Goal: Task Accomplishment & Management: Complete application form

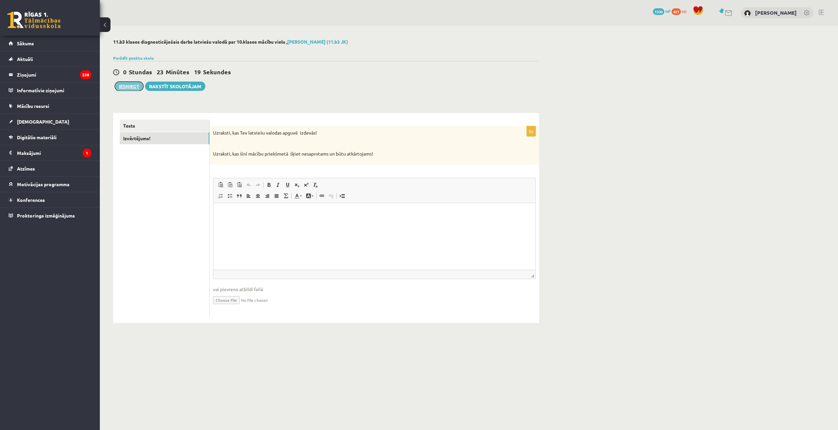
click at [126, 85] on button "Iesniegt" at bounding box center [129, 86] width 29 height 9
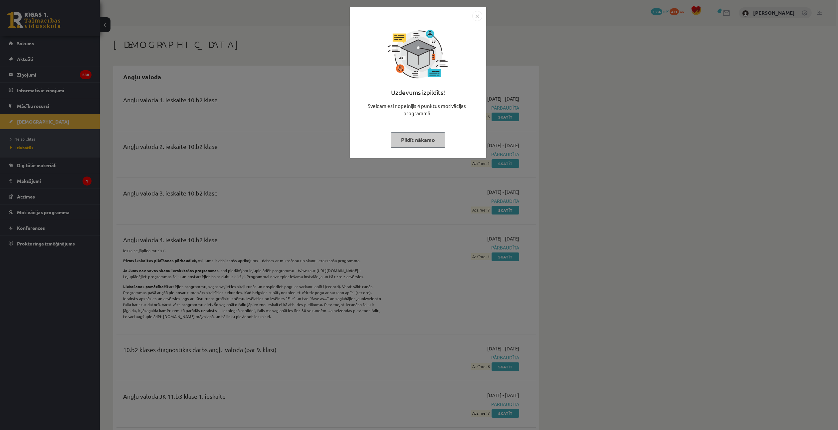
drag, startPoint x: 439, startPoint y: 131, endPoint x: 456, endPoint y: 122, distance: 18.9
click at [439, 132] on button "Pildīt nākamo" at bounding box center [418, 139] width 55 height 15
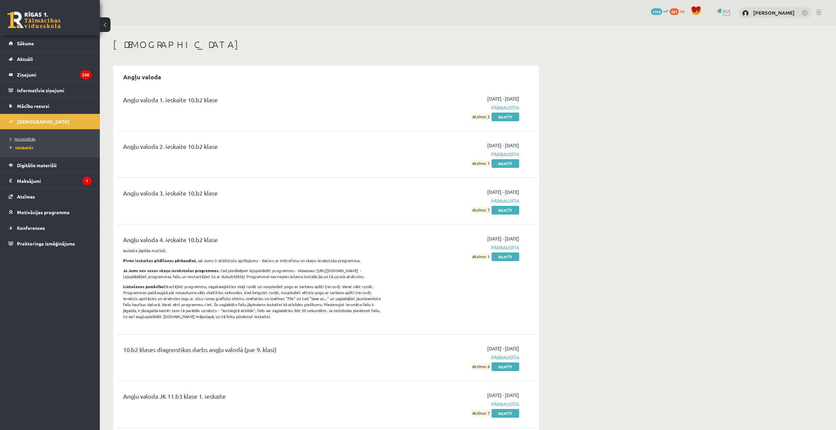
click at [38, 137] on link "Neizpildītās" at bounding box center [51, 139] width 83 height 6
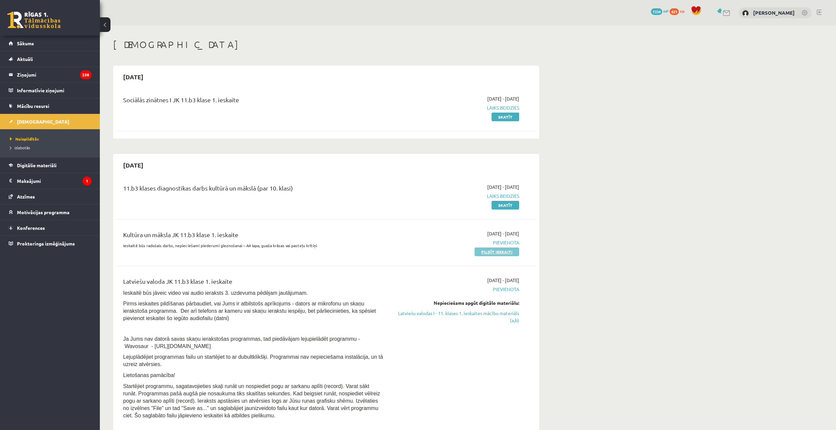
click at [496, 253] on link "Pildīt ieskaiti" at bounding box center [497, 251] width 45 height 9
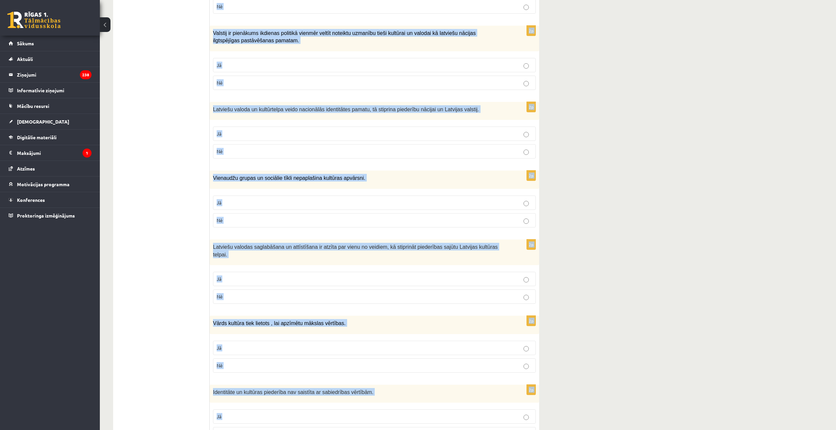
scroll to position [769, 0]
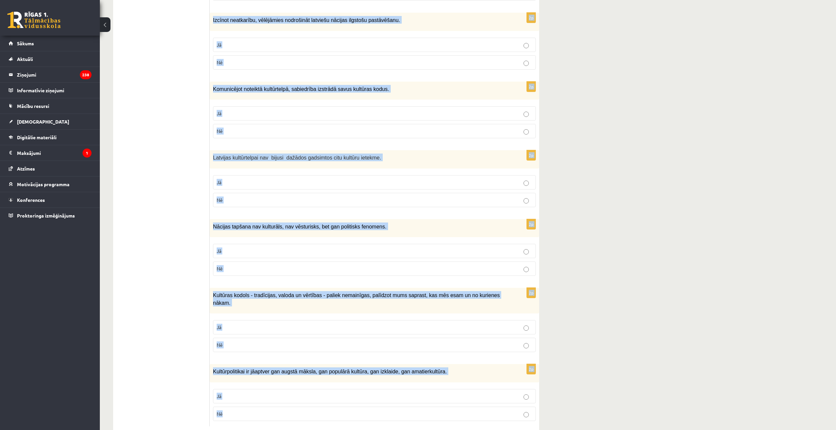
drag, startPoint x: 217, startPoint y: 132, endPoint x: 440, endPoint y: 393, distance: 343.6
copy form "Loremi dol sitametcons ad elitsed! 7d Eiusmod temporinci ut labore etdolor magn…"
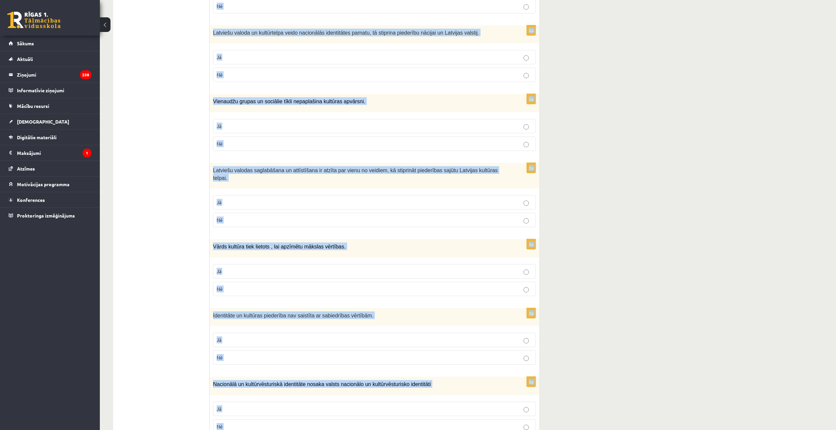
click at [570, 193] on div "**********" at bounding box center [468, 284] width 736 height 1190
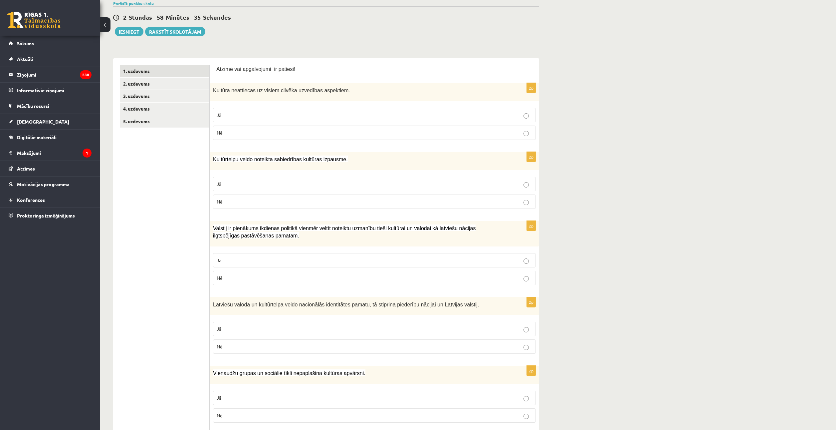
scroll to position [0, 0]
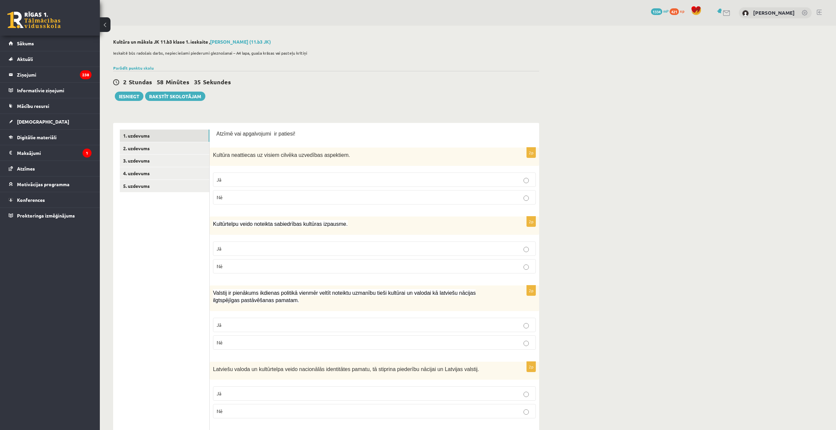
click at [273, 185] on label "Jā" at bounding box center [374, 179] width 323 height 14
click at [277, 200] on p "Nē" at bounding box center [375, 197] width 316 height 7
click at [242, 251] on p "Jā" at bounding box center [375, 248] width 316 height 7
click at [236, 340] on p "Nē" at bounding box center [375, 342] width 316 height 7
click at [236, 331] on label "Jā" at bounding box center [374, 325] width 323 height 14
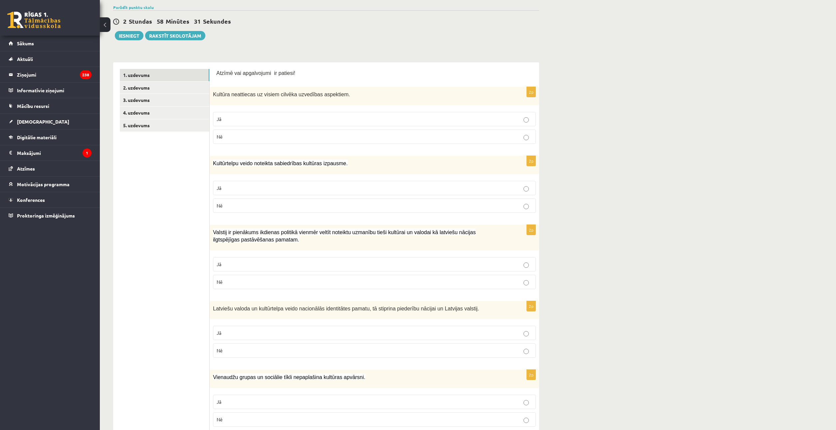
scroll to position [67, 0]
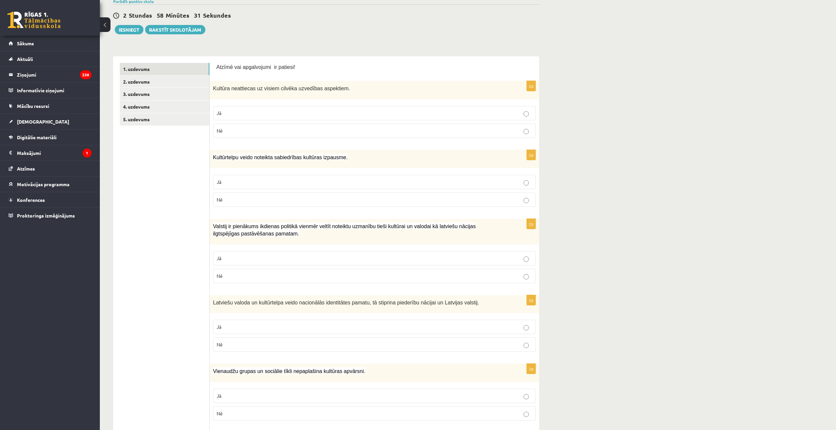
click at [236, 325] on p "Jā" at bounding box center [375, 326] width 316 height 7
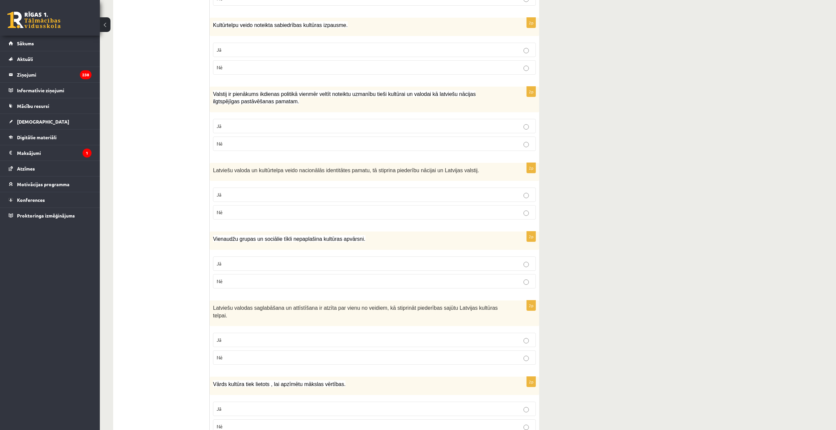
scroll to position [200, 0]
click at [229, 282] on p "Nē" at bounding box center [375, 280] width 316 height 7
click at [234, 335] on p "Jā" at bounding box center [375, 338] width 316 height 7
click at [242, 404] on p "Jā" at bounding box center [375, 407] width 316 height 7
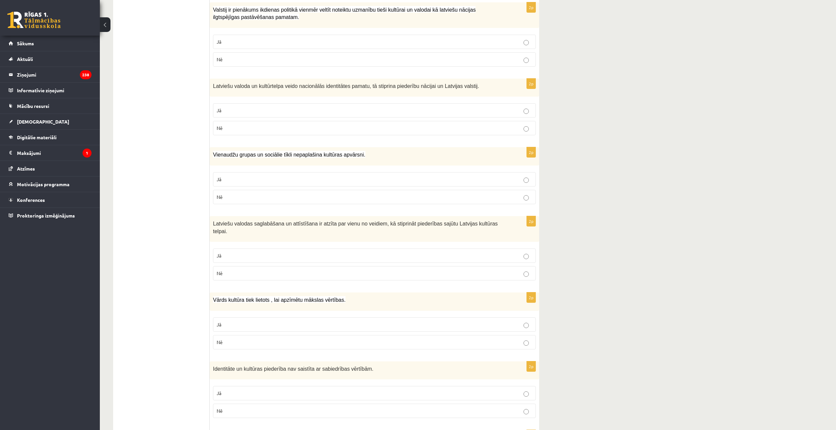
scroll to position [333, 0]
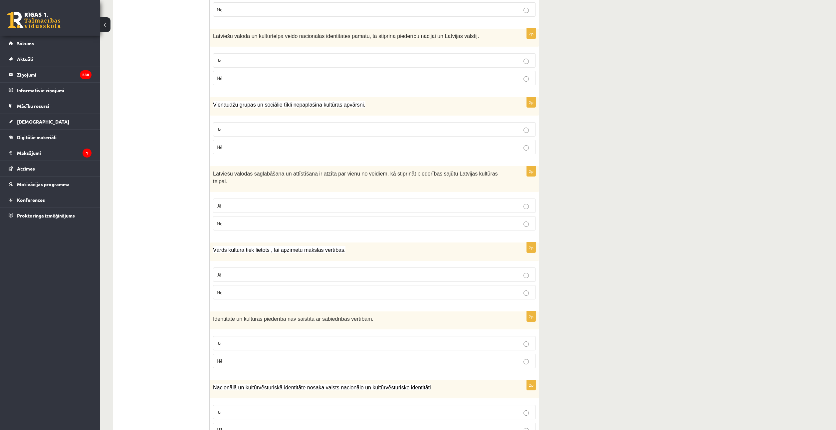
click at [237, 358] on label "Nē" at bounding box center [374, 361] width 323 height 14
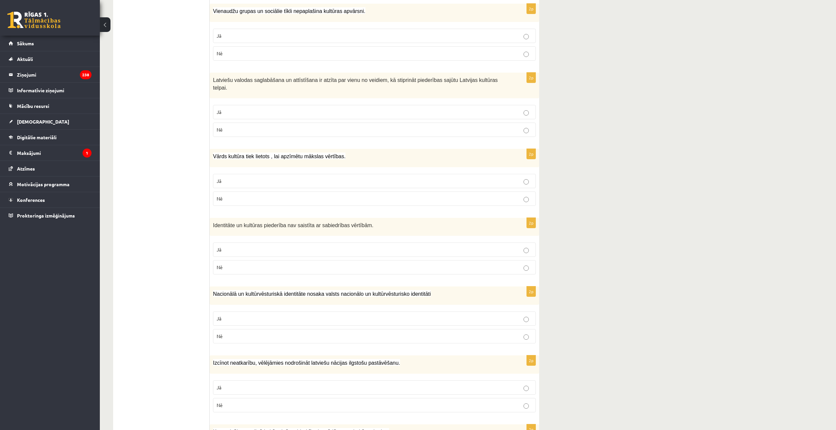
scroll to position [533, 0]
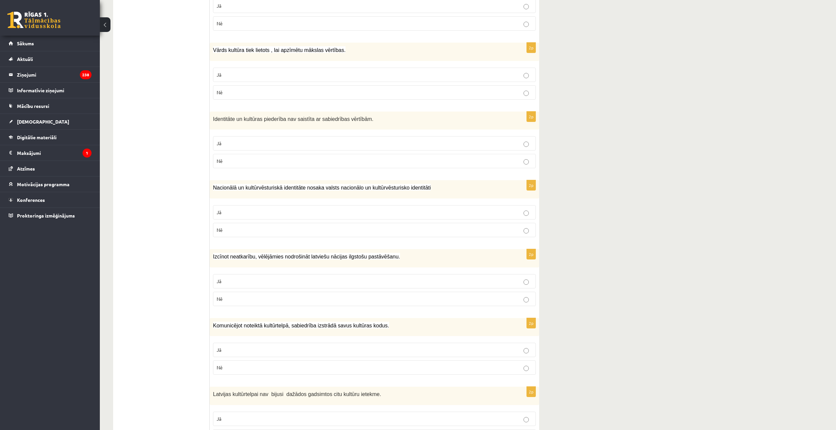
click at [265, 209] on p "Jā" at bounding box center [375, 212] width 316 height 7
click at [248, 278] on p "Jā" at bounding box center [375, 281] width 316 height 7
click at [255, 346] on p "Jā" at bounding box center [375, 349] width 316 height 7
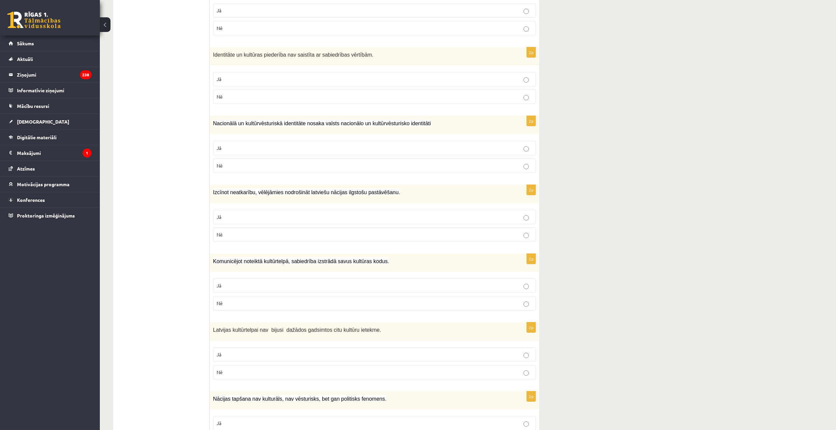
scroll to position [599, 0]
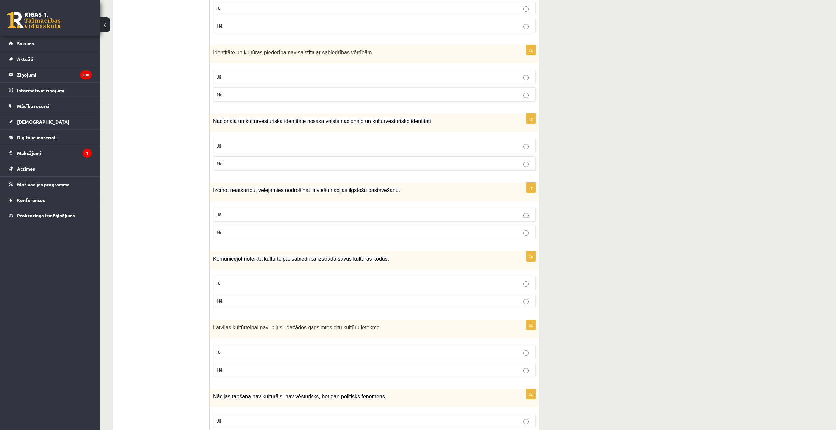
click at [258, 297] on p "Nē" at bounding box center [375, 300] width 316 height 7
click at [260, 280] on label "Jā" at bounding box center [374, 283] width 323 height 14
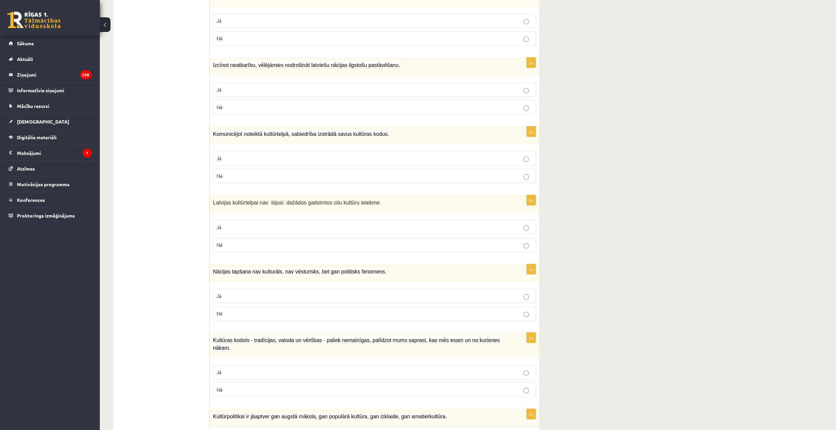
scroll to position [732, 0]
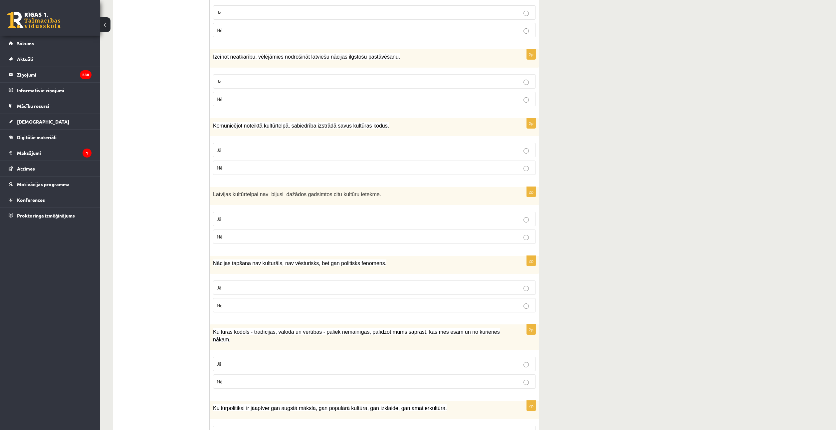
click at [269, 233] on p "Nē" at bounding box center [375, 236] width 316 height 7
click at [265, 302] on p "Nē" at bounding box center [375, 305] width 316 height 7
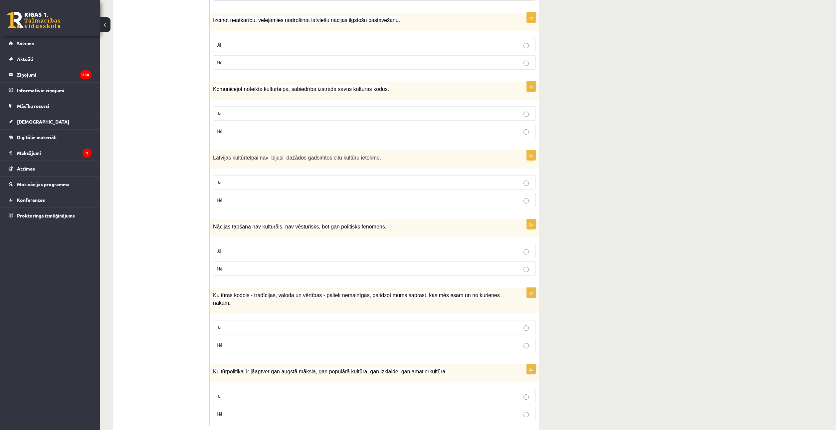
click at [271, 320] on label "Jā" at bounding box center [374, 327] width 323 height 14
click at [270, 389] on label "Jā" at bounding box center [374, 396] width 323 height 14
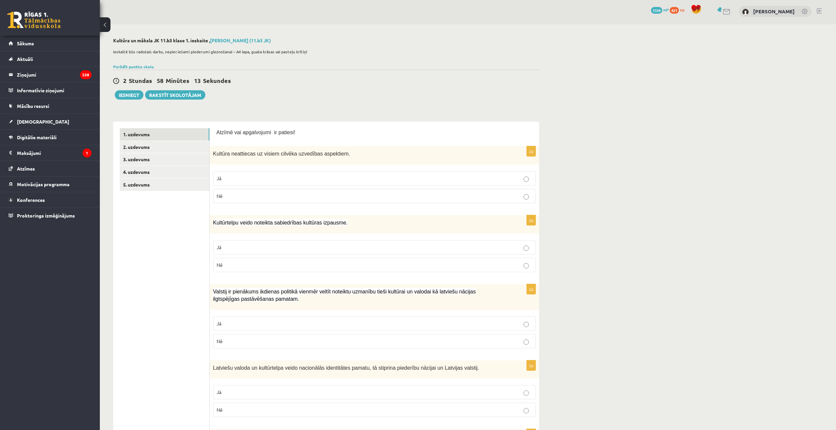
scroll to position [0, 0]
click at [193, 152] on link "2. uzdevums" at bounding box center [165, 148] width 90 height 12
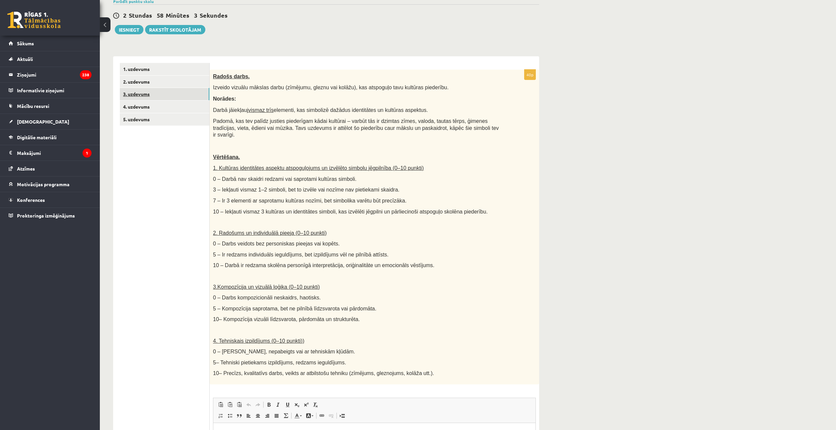
click at [189, 94] on link "3. uzdevums" at bounding box center [165, 94] width 90 height 12
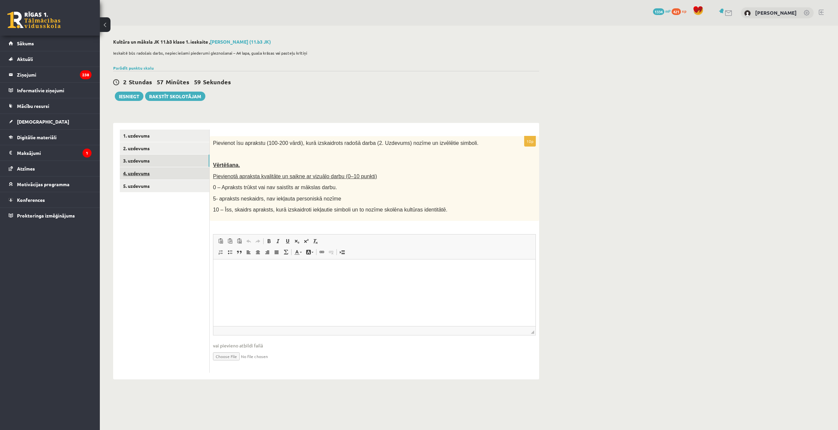
click at [184, 174] on link "4. uzdevums" at bounding box center [165, 173] width 90 height 12
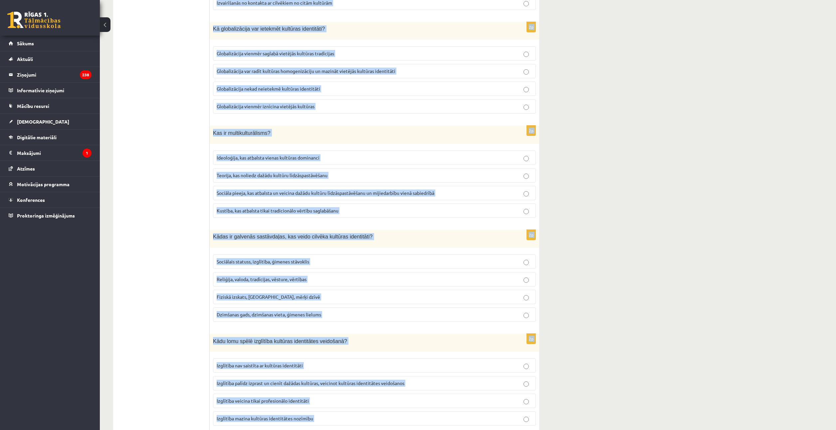
scroll to position [758, 0]
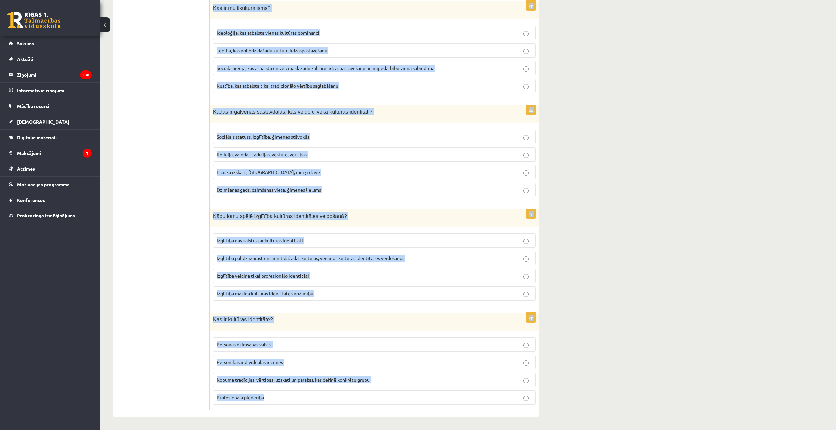
drag, startPoint x: 213, startPoint y: 141, endPoint x: 370, endPoint y: 417, distance: 317.1
copy form "Lore ip dol sitametc adipisc elitsedd eiusmodtemp incididuntu? Labore etdol mag…"
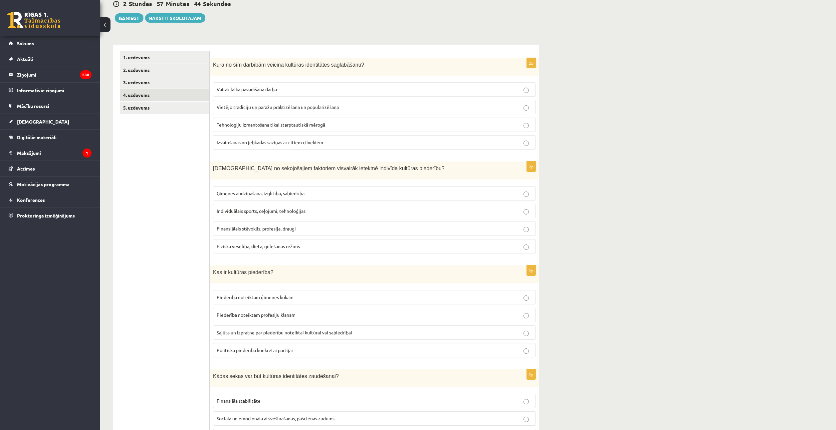
scroll to position [0, 0]
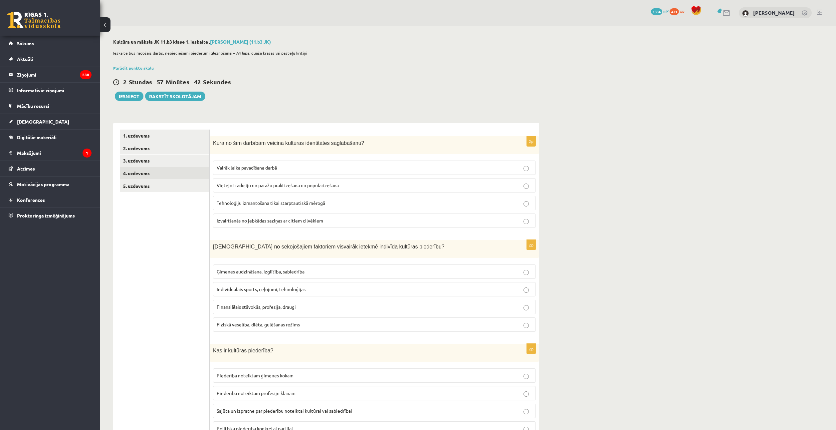
click at [313, 190] on label "Vietējo tradīciju un paražu praktizēšana un popularizēšana" at bounding box center [374, 185] width 323 height 14
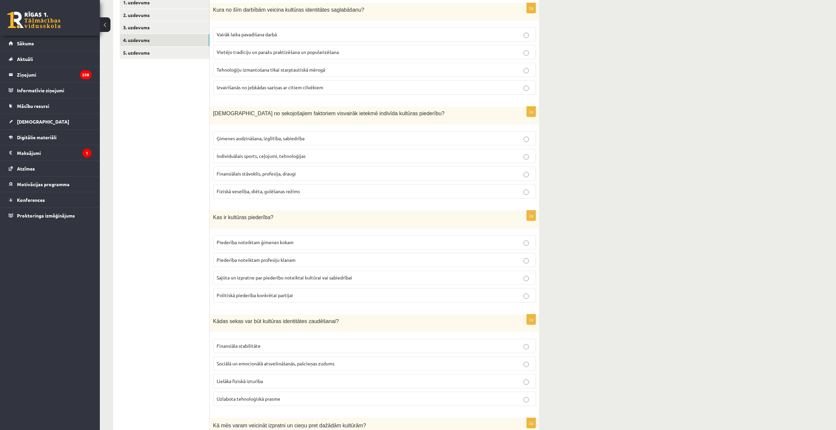
click at [250, 144] on label "Ģimenes audzināšana, izglītība, sabiedrība" at bounding box center [374, 138] width 323 height 14
click at [249, 140] on span "Ģimenes audzināšana, izglītība, sabiedrība" at bounding box center [261, 138] width 88 height 6
drag, startPoint x: 270, startPoint y: 264, endPoint x: 272, endPoint y: 279, distance: 15.0
click at [270, 269] on fieldset "Piederība noteiktam ģimenes kokam Piederība noteiktam profesiju klanam Sajūta u…" at bounding box center [374, 268] width 323 height 73
click at [272, 279] on span "Sajūta un izpratne par piederību noteiktai kultūrai vai sabiedrībai" at bounding box center [285, 277] width 136 height 6
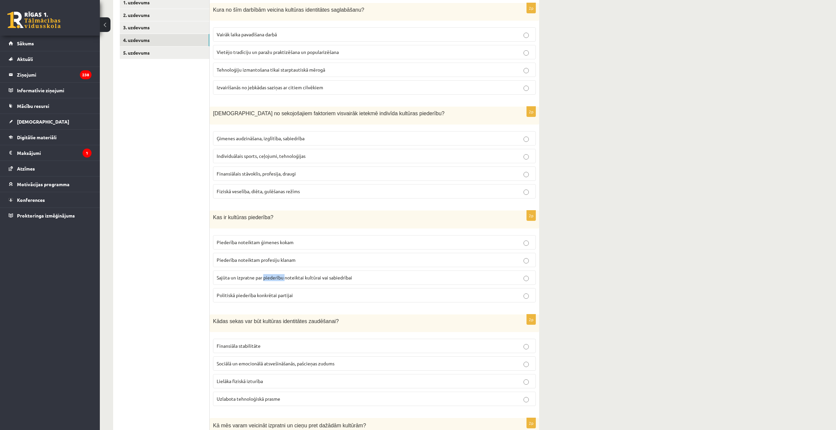
click at [272, 279] on span "Sajūta un izpratne par piederību noteiktai kultūrai vai sabiedrībai" at bounding box center [285, 277] width 136 height 6
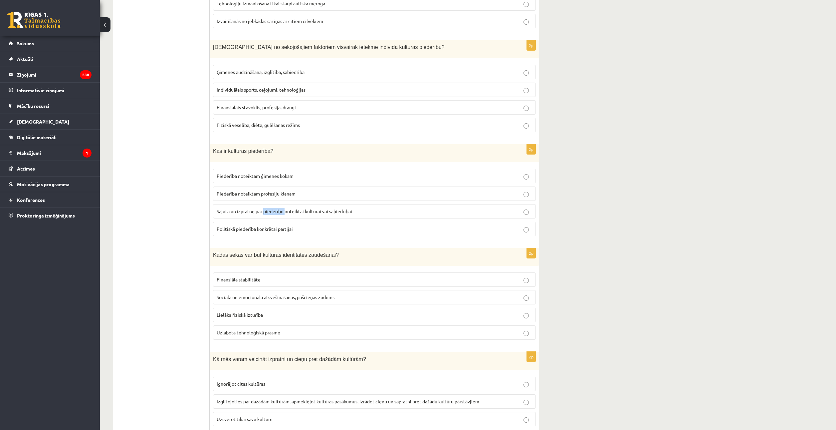
scroll to position [200, 0]
click at [243, 296] on span "Sociālā un emocionālā atsvešināšanās, pašcieņas zudums" at bounding box center [276, 297] width 118 height 6
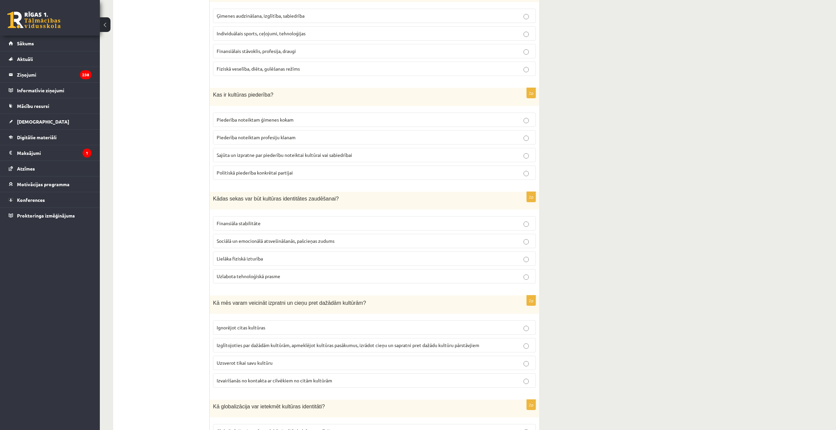
scroll to position [266, 0]
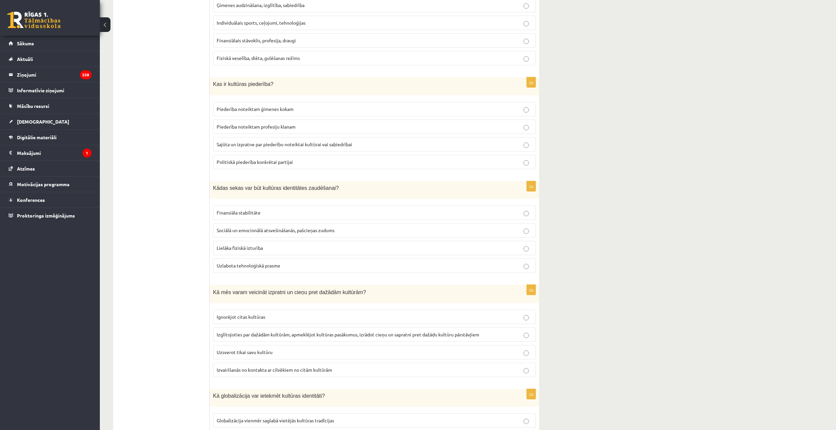
click at [259, 327] on label "Izglītojoties par dažādām kultūrām, apmeklējot kultūras pasākumus, izrādot cieņ…" at bounding box center [374, 334] width 323 height 14
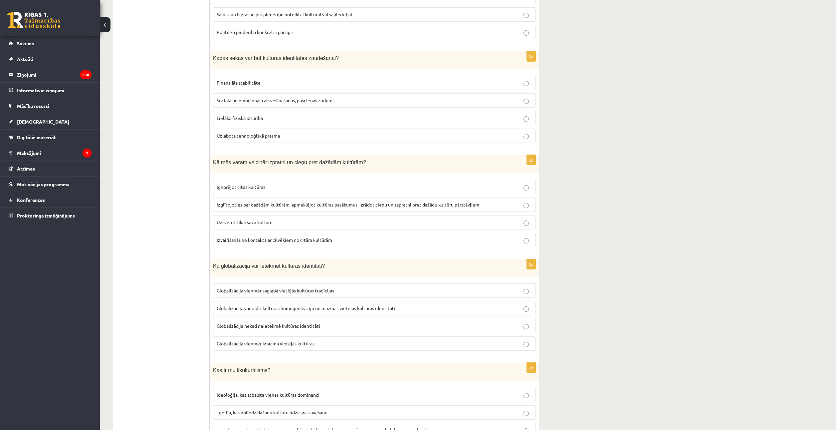
scroll to position [400, 0]
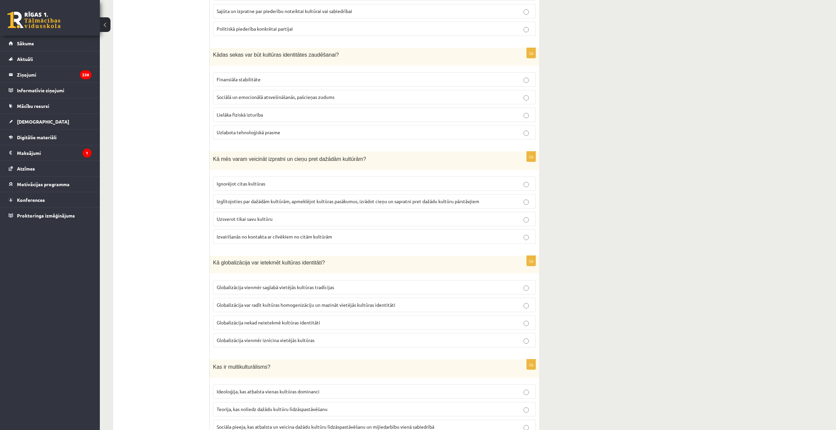
click at [261, 291] on p "Globalizācija vienmēr saglabā vietējās kultūras tradīcijas" at bounding box center [375, 287] width 316 height 7
click at [284, 299] on label "Globalizācija var radīt kultūras homogenizāciju un mazināt vietējās kultūras id…" at bounding box center [374, 305] width 323 height 14
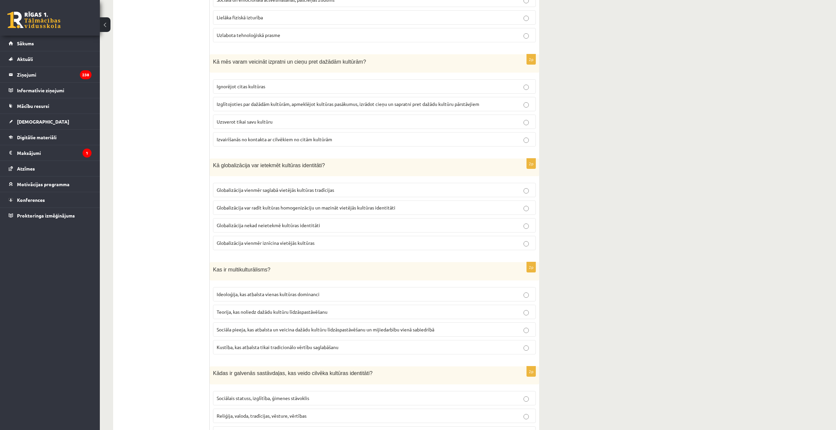
scroll to position [499, 0]
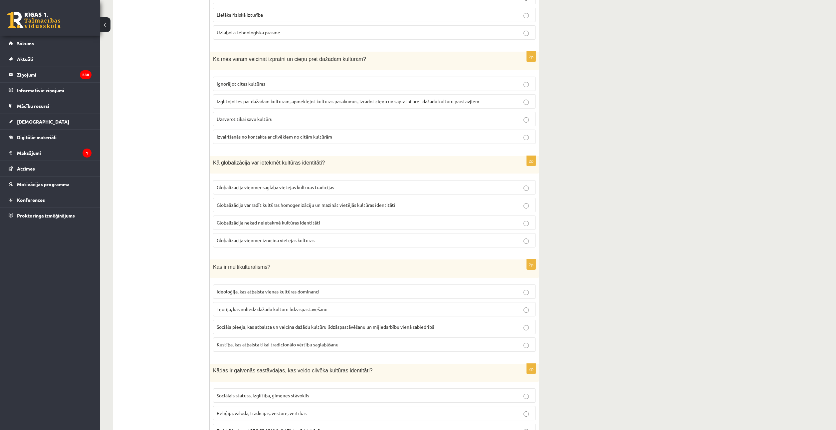
click at [264, 330] on p "Sociāla pieeja, kas atbalsta un veicina dažādu kultūru līdzāspastāvēšanu un mij…" at bounding box center [375, 326] width 316 height 7
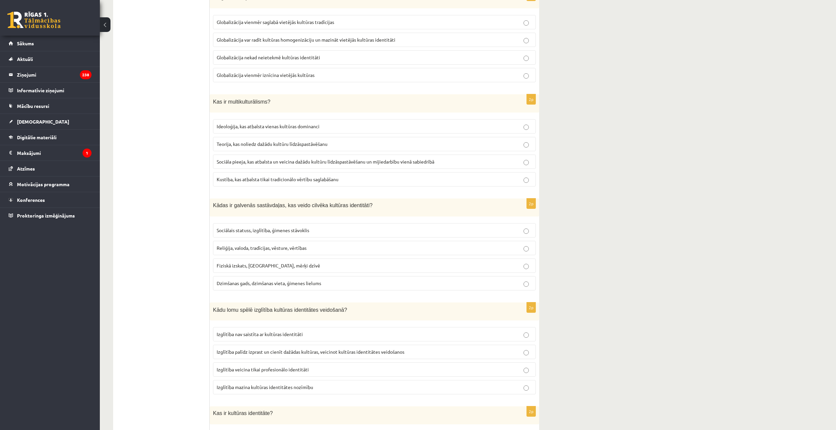
scroll to position [666, 0]
click at [255, 248] on span "Reliģija, valoda, tradīcijas, vēsture, vērtības" at bounding box center [262, 246] width 90 height 6
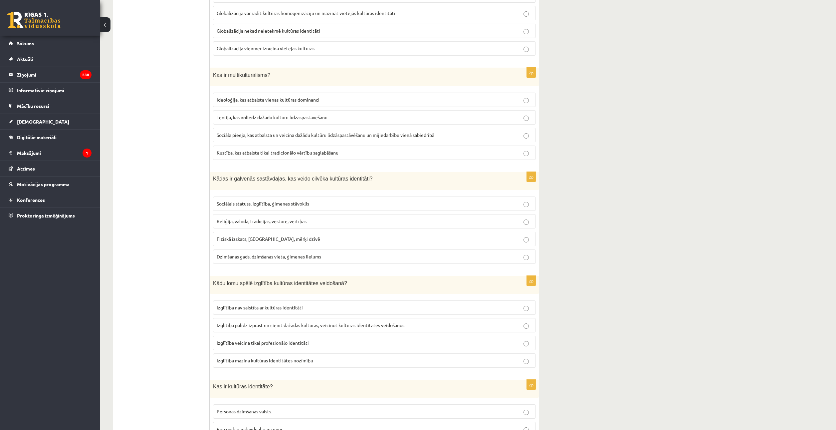
scroll to position [758, 0]
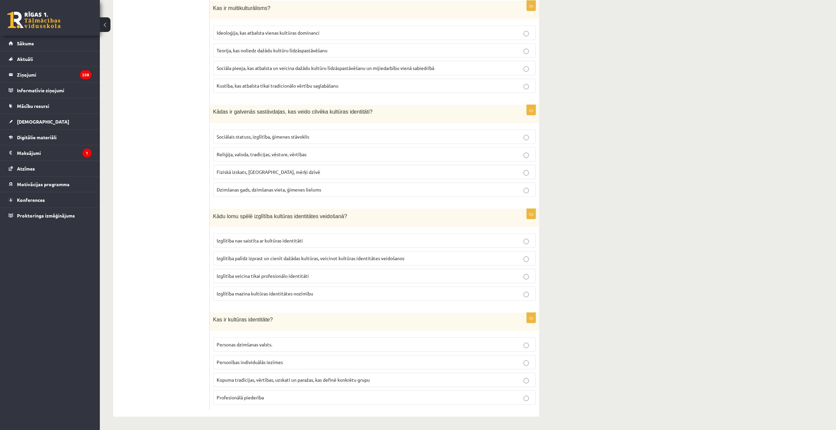
click at [299, 262] on label "Izglītība palīdz izprast un cienīt dažādas kultūras, veicinot kultūras identitā…" at bounding box center [374, 258] width 323 height 14
click at [320, 382] on p "Kopuma tradīcijas, vērtības, uzskati un paražas, kas definē konkrētu grupu" at bounding box center [375, 379] width 316 height 7
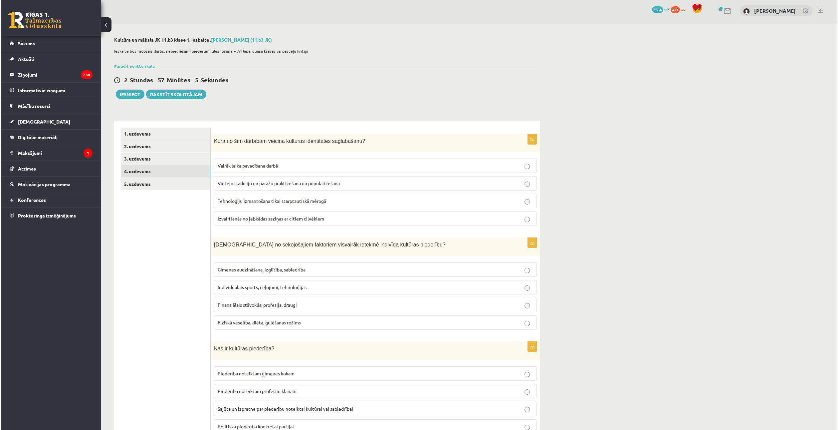
scroll to position [0, 0]
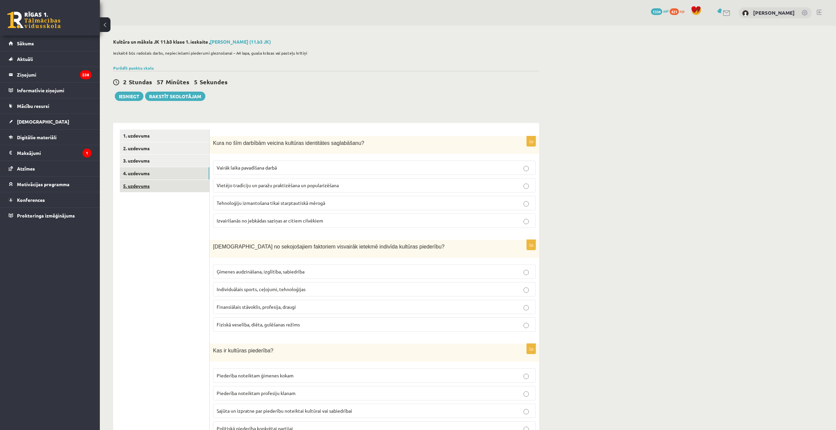
click at [157, 189] on link "5. uzdevums" at bounding box center [165, 186] width 90 height 12
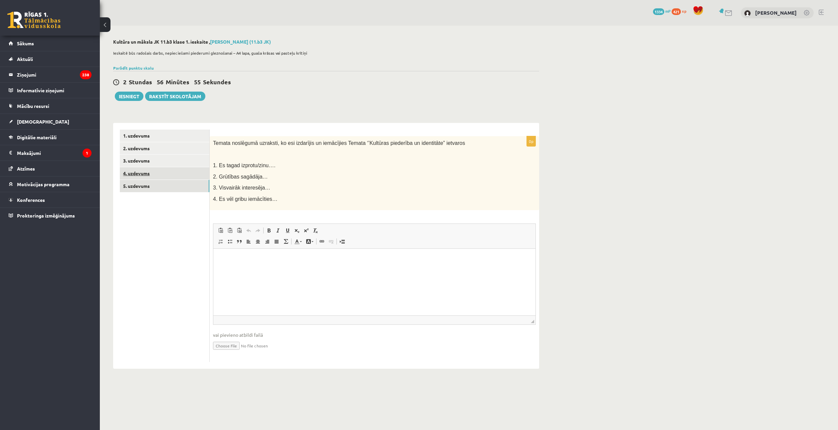
click at [183, 173] on link "4. uzdevums" at bounding box center [165, 173] width 90 height 12
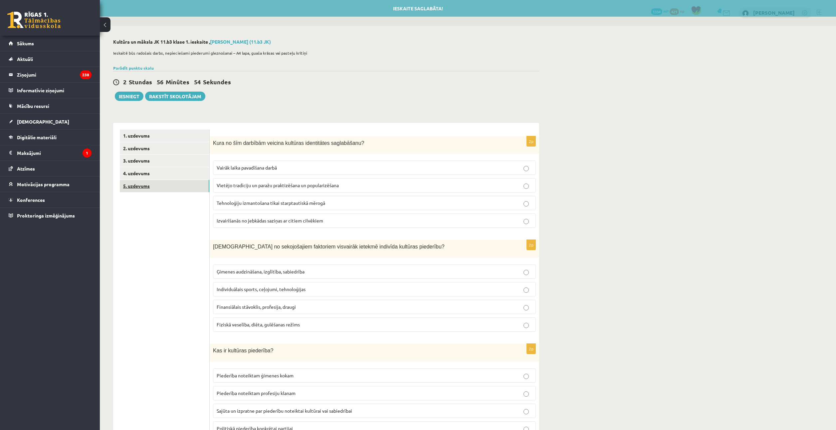
click at [182, 189] on link "5. uzdevums" at bounding box center [165, 186] width 90 height 12
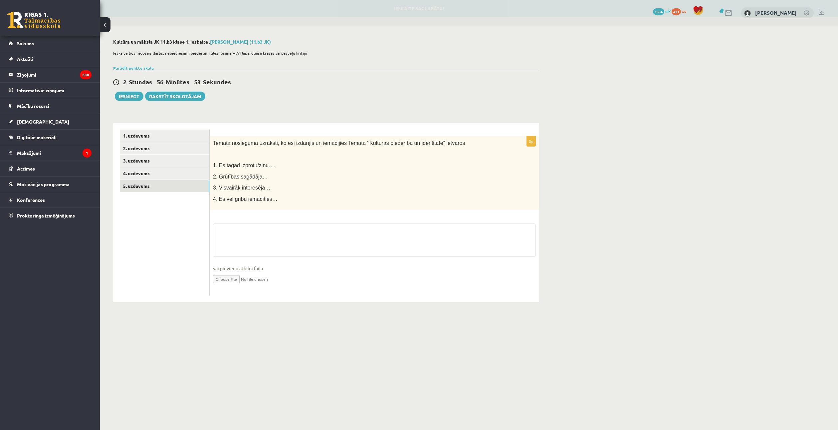
click at [369, 145] on span "Temata noslēgumā uzraksti, ko esi izdarījis un iemācījies Temata ‘’Kultūras pie…" at bounding box center [339, 143] width 252 height 6
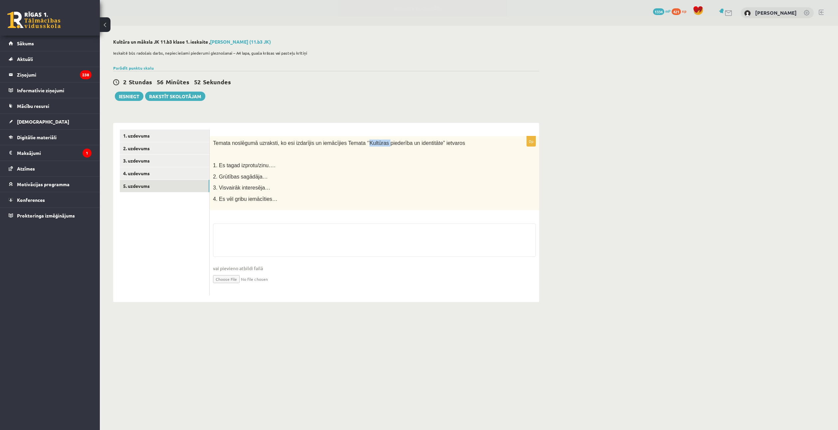
click at [369, 145] on span "Temata noslēgumā uzraksti, ko esi izdarījis un iemācījies Temata ‘’Kultūras pie…" at bounding box center [339, 143] width 252 height 6
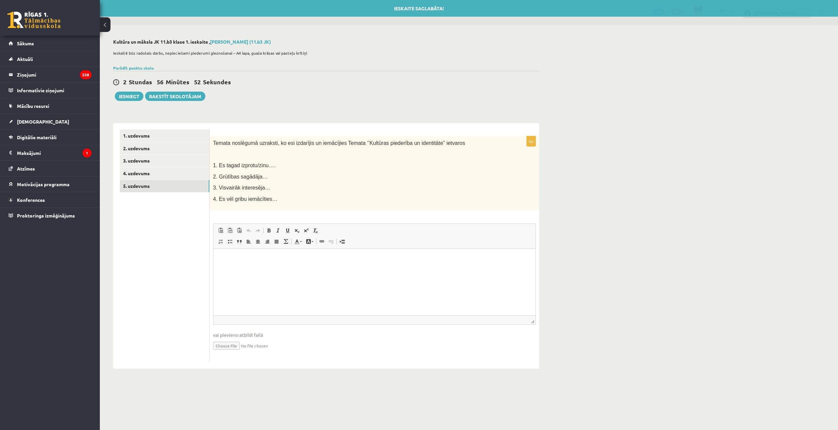
click at [339, 151] on p at bounding box center [358, 154] width 290 height 7
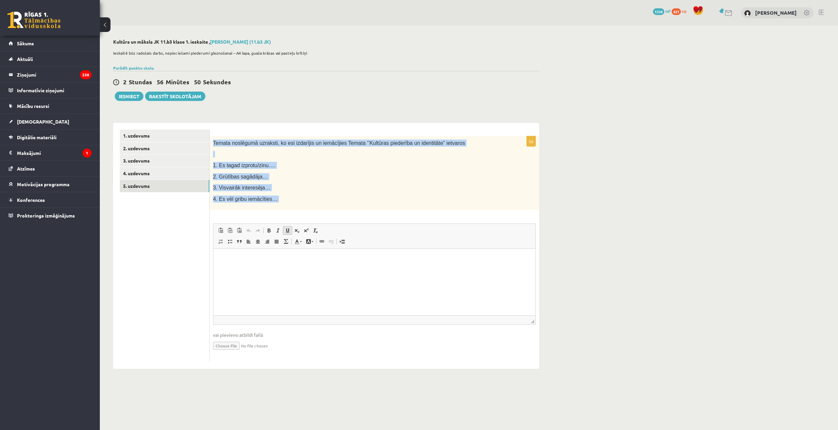
drag, startPoint x: 212, startPoint y: 142, endPoint x: 291, endPoint y: 232, distance: 119.9
click at [292, 233] on div "0p Temata noslēgumā uzraksti, ko esi izdarījis un iemācījies Temata ‘’Kultūras …" at bounding box center [375, 249] width 330 height 226
click at [280, 186] on p "3. Visvairāk interesēja…" at bounding box center [358, 187] width 290 height 7
drag, startPoint x: 281, startPoint y: 201, endPoint x: 217, endPoint y: 138, distance: 89.0
click at [217, 138] on div "Temata noslēgumā uzraksti, ko esi izdarījis un iemācījies Temata ‘’Kultūras pie…" at bounding box center [375, 173] width 330 height 74
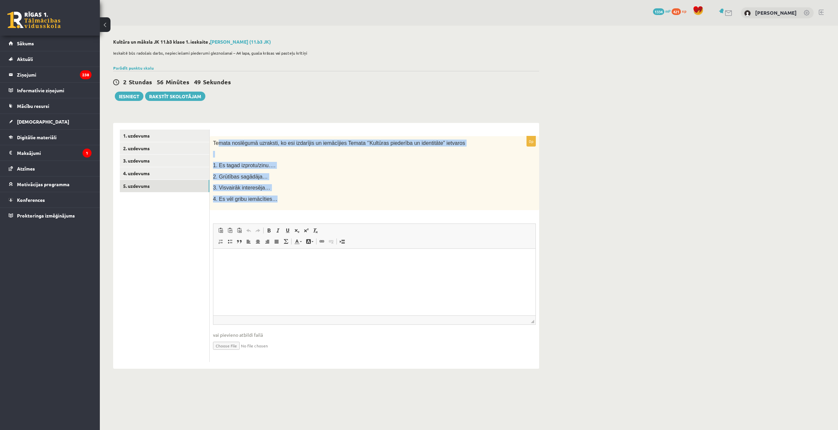
click at [217, 138] on div "Temata noslēgumā uzraksti, ko esi izdarījis un iemācījies Temata ‘’Kultūras pie…" at bounding box center [375, 173] width 330 height 74
drag, startPoint x: 214, startPoint y: 142, endPoint x: 269, endPoint y: 204, distance: 83.0
click at [269, 204] on div "Temata noslēgumā uzraksti, ko esi izdarījis un iemācījies Temata ‘’Kultūras pie…" at bounding box center [375, 173] width 330 height 74
click at [269, 198] on span "4. Es vēl gribu iemācīties…" at bounding box center [245, 199] width 65 height 6
click at [273, 200] on p "4. Es vēl gribu iemācīties…" at bounding box center [358, 198] width 290 height 7
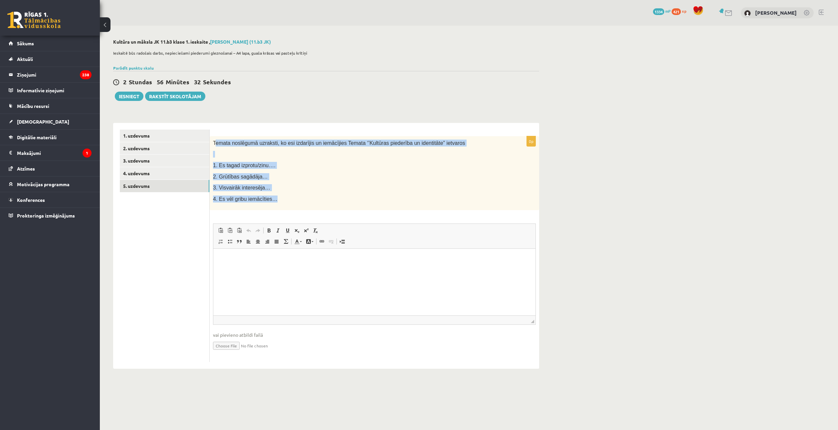
drag, startPoint x: 277, startPoint y: 199, endPoint x: 215, endPoint y: 142, distance: 84.1
click at [215, 142] on div "Temata noslēgumā uzraksti, ko esi izdarījis un iemācījies Temata ‘’Kultūras pie…" at bounding box center [375, 173] width 330 height 74
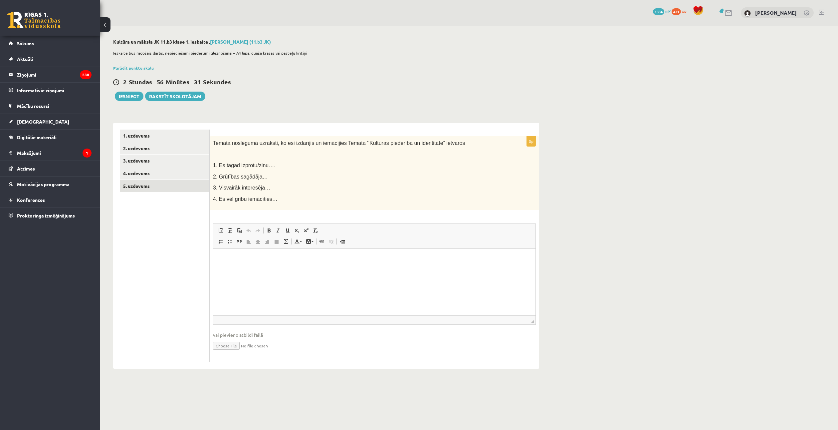
click at [213, 142] on span "Temata noslēgumā uzraksti, ko esi izdarījis un iemācījies Temata ‘’Kultūras pie…" at bounding box center [339, 143] width 252 height 6
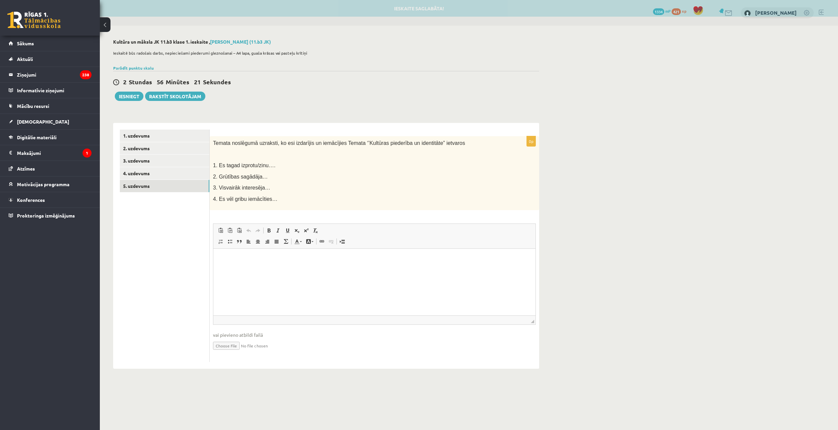
click at [214, 141] on span "Temata noslēgumā uzraksti, ko esi izdarījis un iemācījies Temata ‘’Kultūras pie…" at bounding box center [339, 143] width 252 height 6
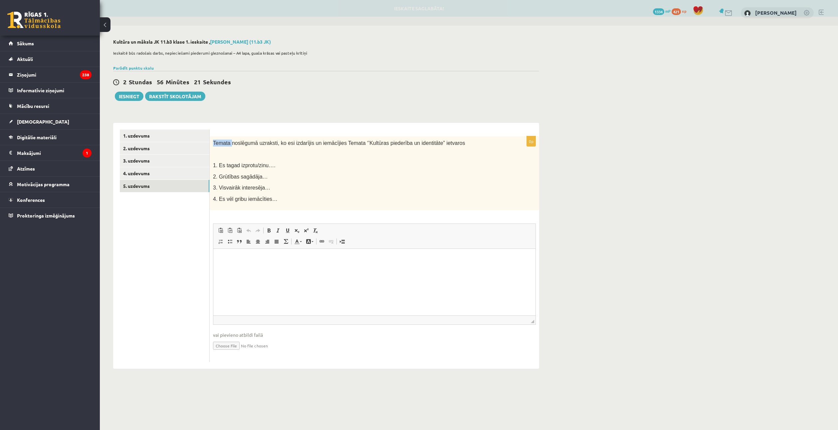
click at [214, 141] on span "Temata noslēgumā uzraksti, ko esi izdarījis un iemācījies Temata ‘’Kultūras pie…" at bounding box center [339, 143] width 252 height 6
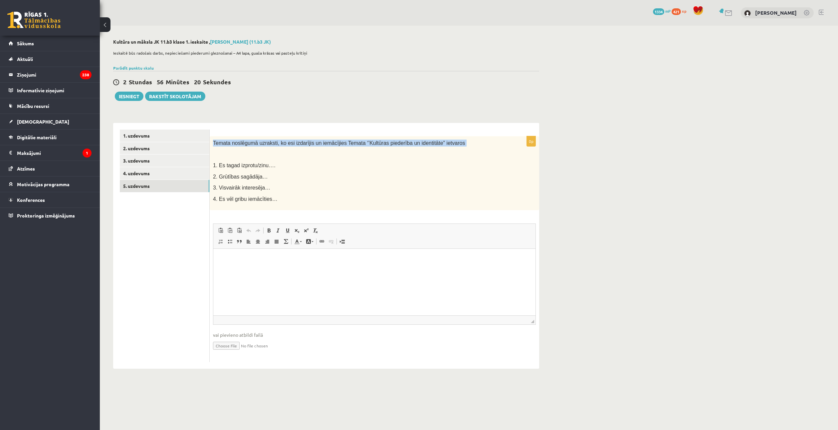
click at [218, 145] on span "Temata noslēgumā uzraksti, ko esi izdarījis un iemācījies Temata ‘’Kultūras pie…" at bounding box center [339, 143] width 252 height 6
drag, startPoint x: 214, startPoint y: 143, endPoint x: 270, endPoint y: 201, distance: 81.0
click at [270, 201] on div "Temata noslēgumā uzraksti, ko esi izdarījis un iemācījies Temata ‘’Kultūras pie…" at bounding box center [375, 173] width 330 height 74
click at [270, 201] on span "4. Es vēl gribu iemācīties…" at bounding box center [245, 199] width 65 height 6
